Goal: Task Accomplishment & Management: Manage account settings

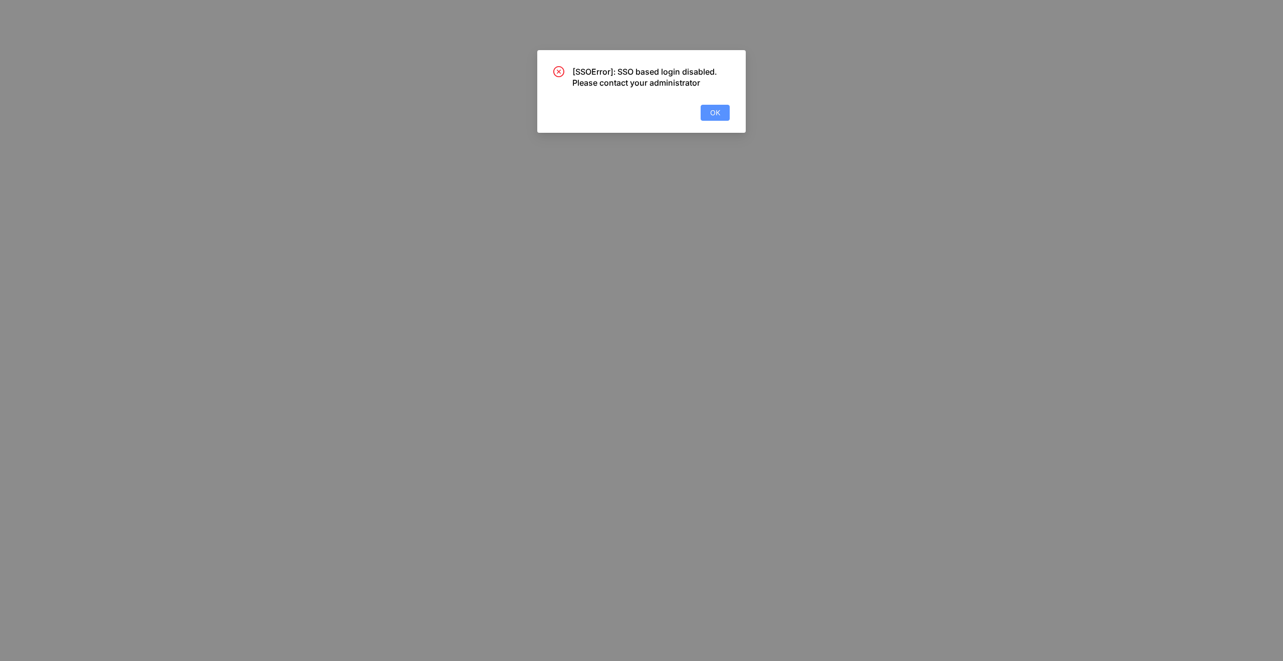
click at [716, 118] on button "OK" at bounding box center [715, 113] width 29 height 16
